Goal: Find specific page/section: Find specific page/section

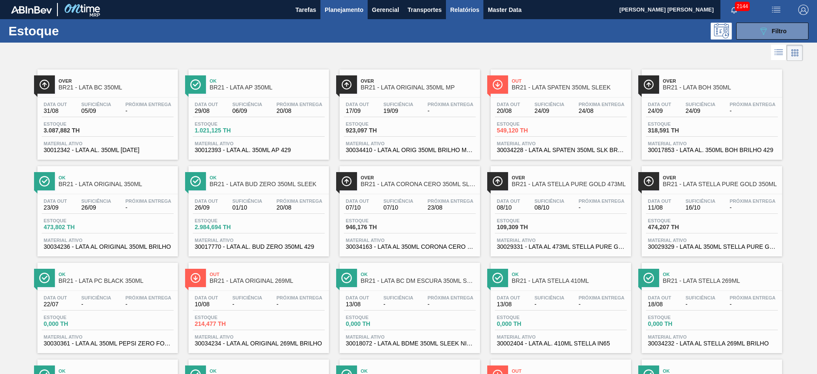
click at [468, 13] on span "Relatórios" at bounding box center [464, 10] width 29 height 10
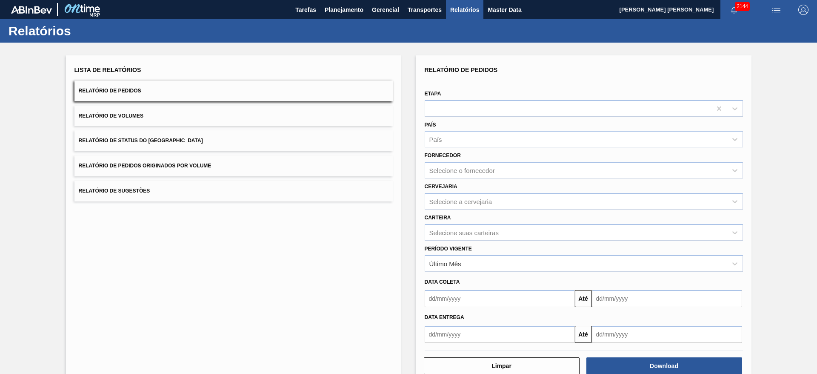
click at [224, 116] on button "Relatório de Volumes" at bounding box center [233, 116] width 318 height 21
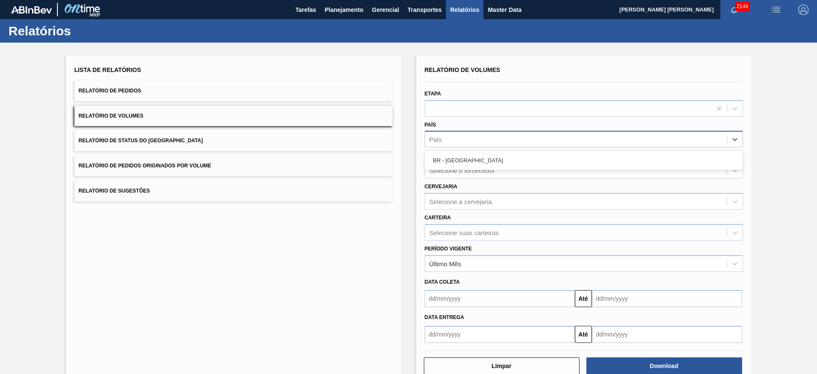
drag, startPoint x: 450, startPoint y: 138, endPoint x: 451, endPoint y: 143, distance: 4.8
click at [449, 138] on div "País" at bounding box center [576, 139] width 302 height 12
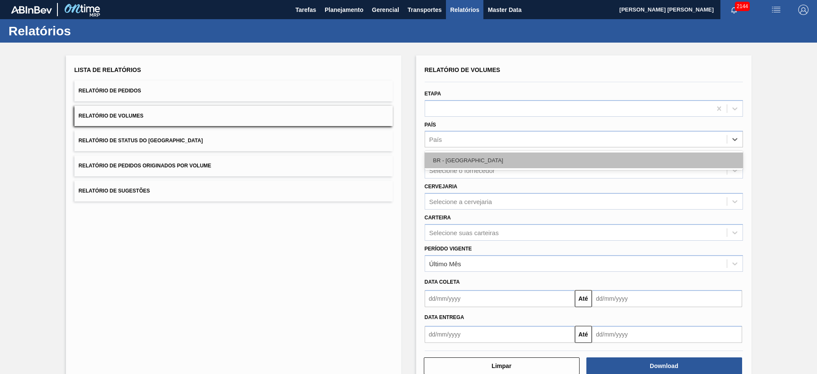
click at [454, 160] on div "BR - [GEOGRAPHIC_DATA]" at bounding box center [584, 160] width 318 height 16
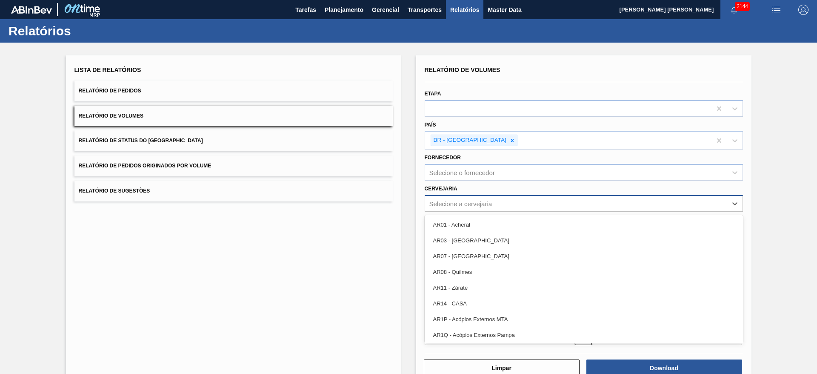
click at [477, 206] on div "Selecione a cervejaria" at bounding box center [460, 203] width 63 height 7
type input "21"
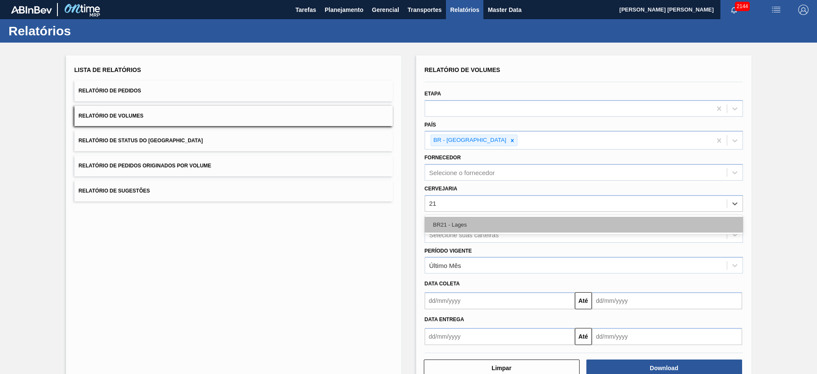
click at [467, 220] on div "BR21 - Lages" at bounding box center [584, 225] width 318 height 16
